Goal: Ask a question

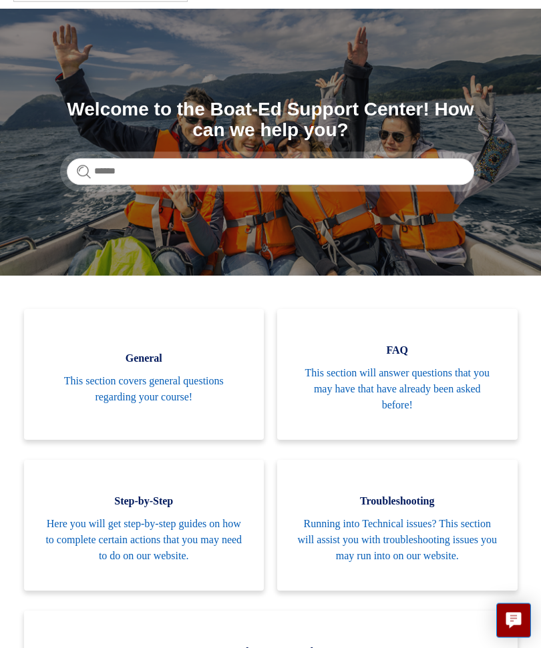
scroll to position [79, 0]
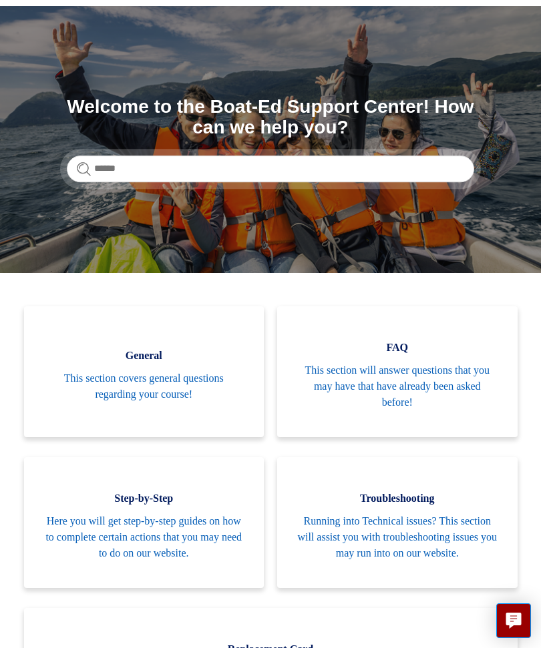
click at [435, 543] on span "Running into Technical issues? This section will assist you with troubleshootin…" at bounding box center [397, 537] width 200 height 48
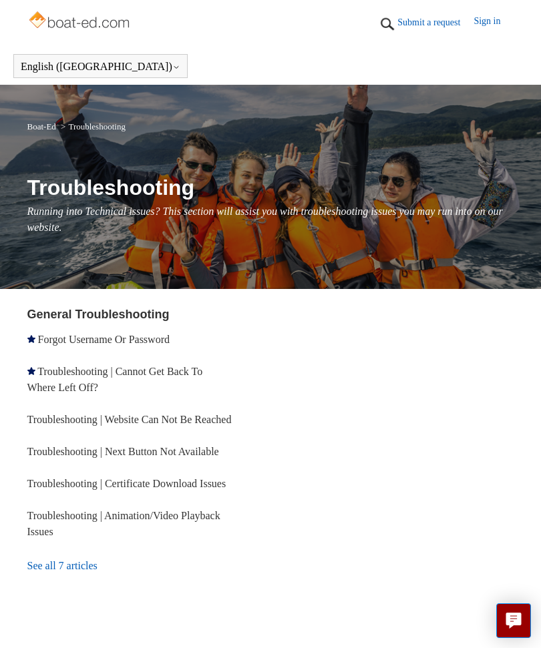
click at [57, 373] on link "Troubleshooting | Cannot Get Back To Where Left Off?" at bounding box center [115, 379] width 176 height 27
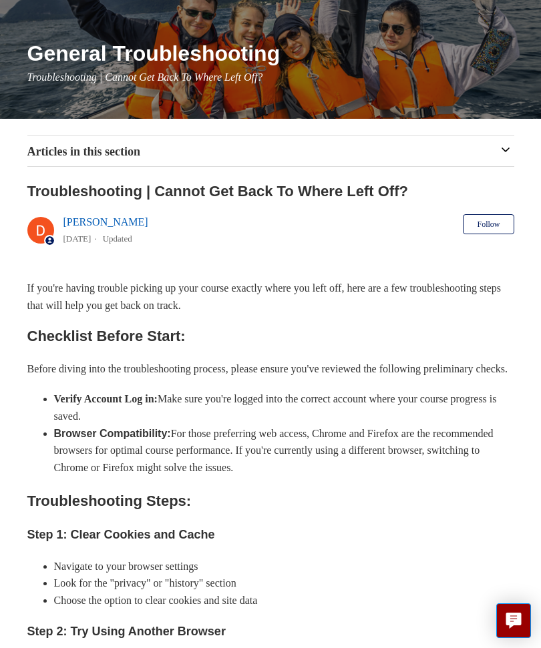
scroll to position [117, 0]
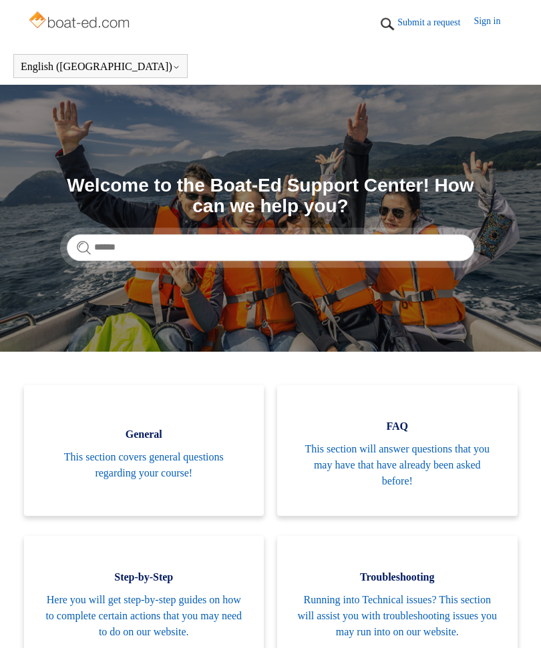
scroll to position [124, 0]
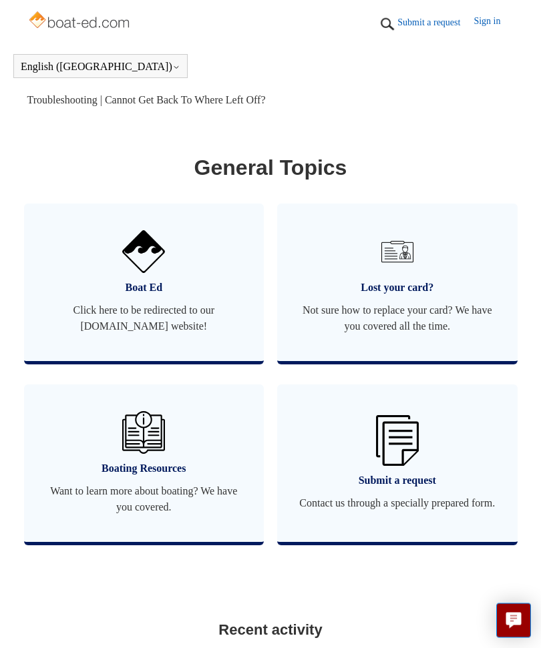
scroll to position [1044, 0]
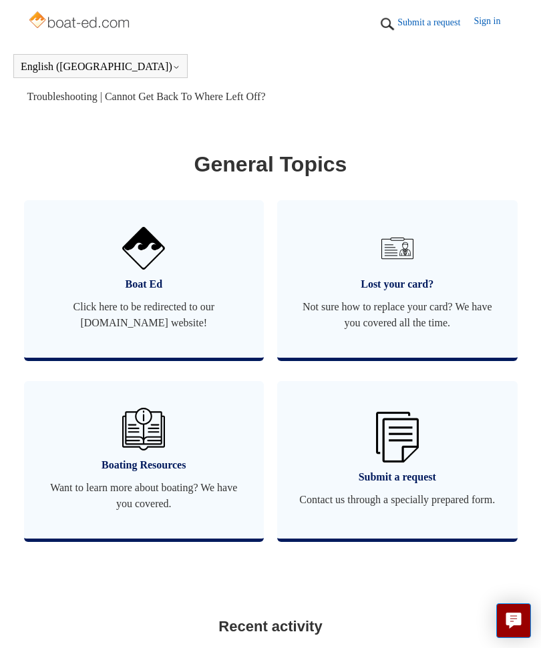
click at [399, 463] on img at bounding box center [397, 437] width 43 height 51
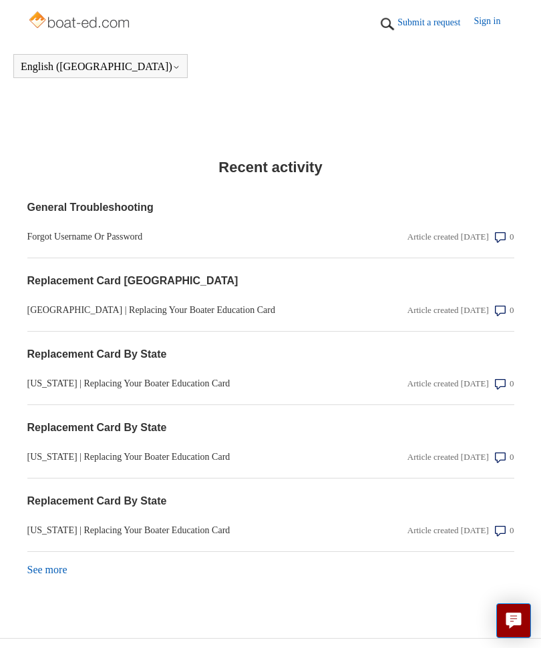
scroll to position [1503, 0]
click at [38, 576] on link "See more items from recent activity" at bounding box center [47, 569] width 40 height 11
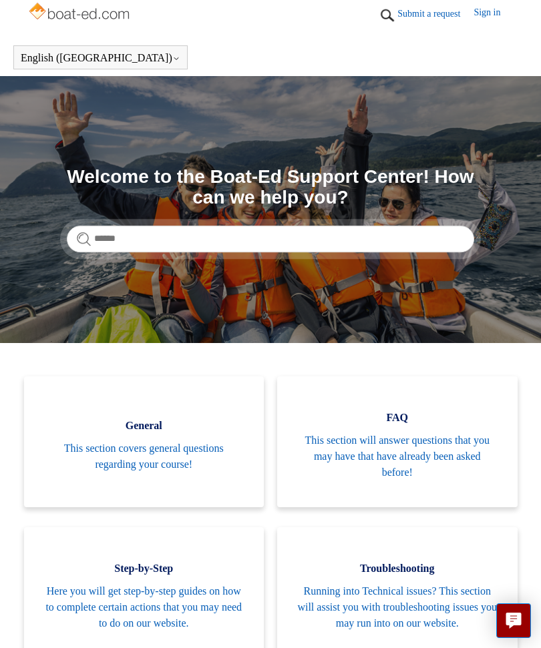
scroll to position [0, 0]
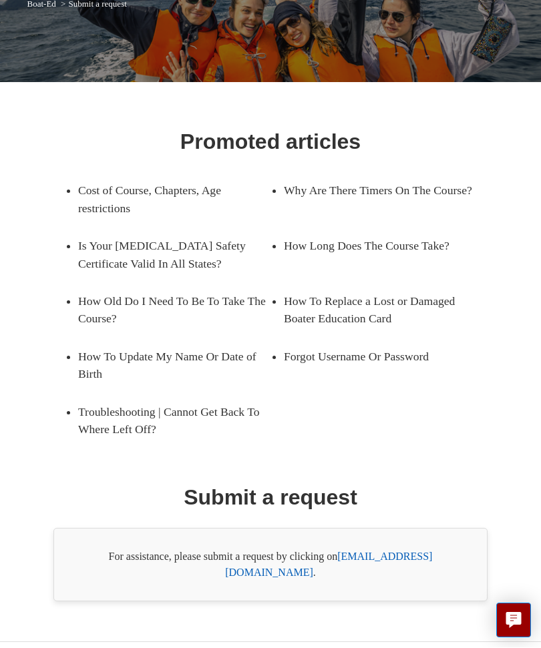
scroll to position [129, 0]
